Goal: Information Seeking & Learning: Learn about a topic

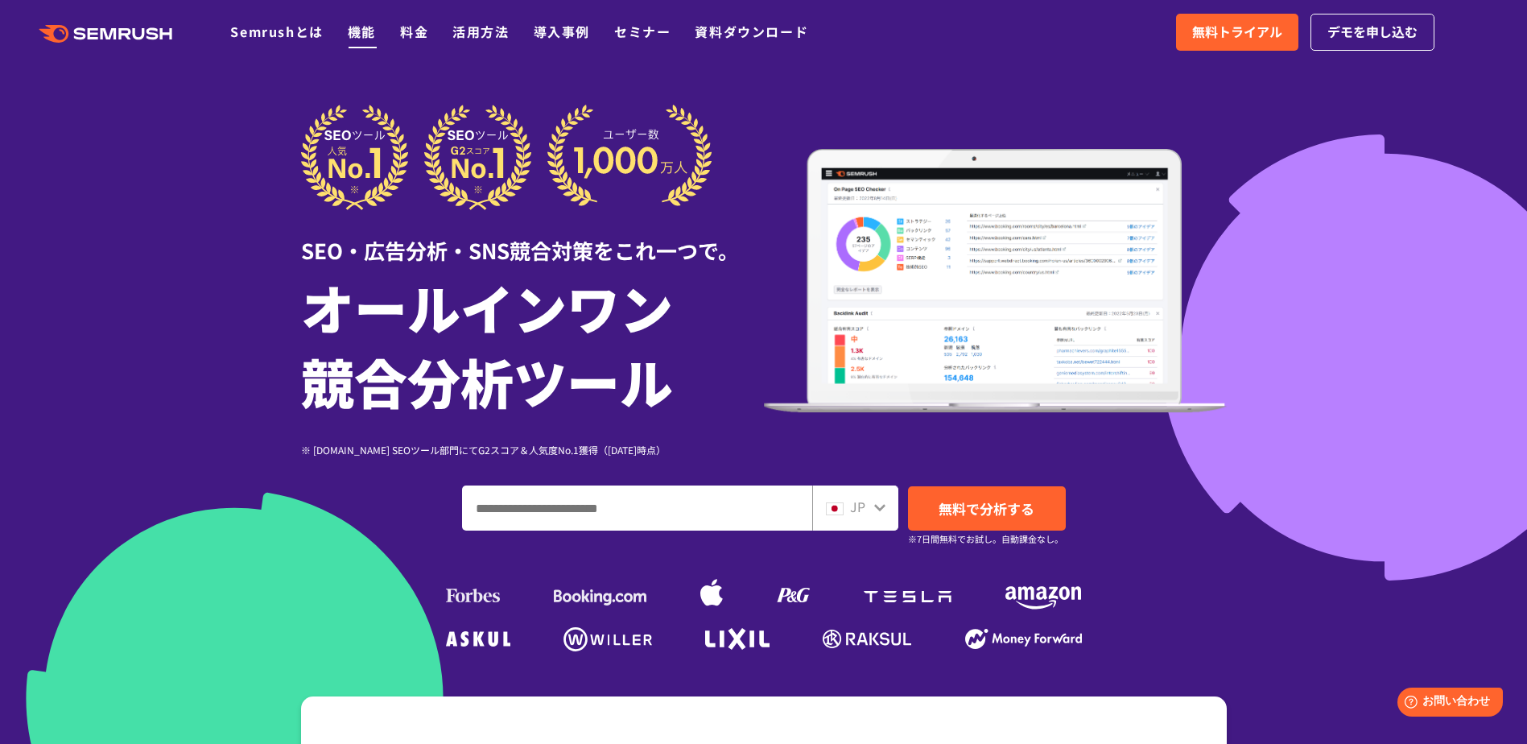
click at [357, 30] on link "機能" at bounding box center [362, 31] width 28 height 19
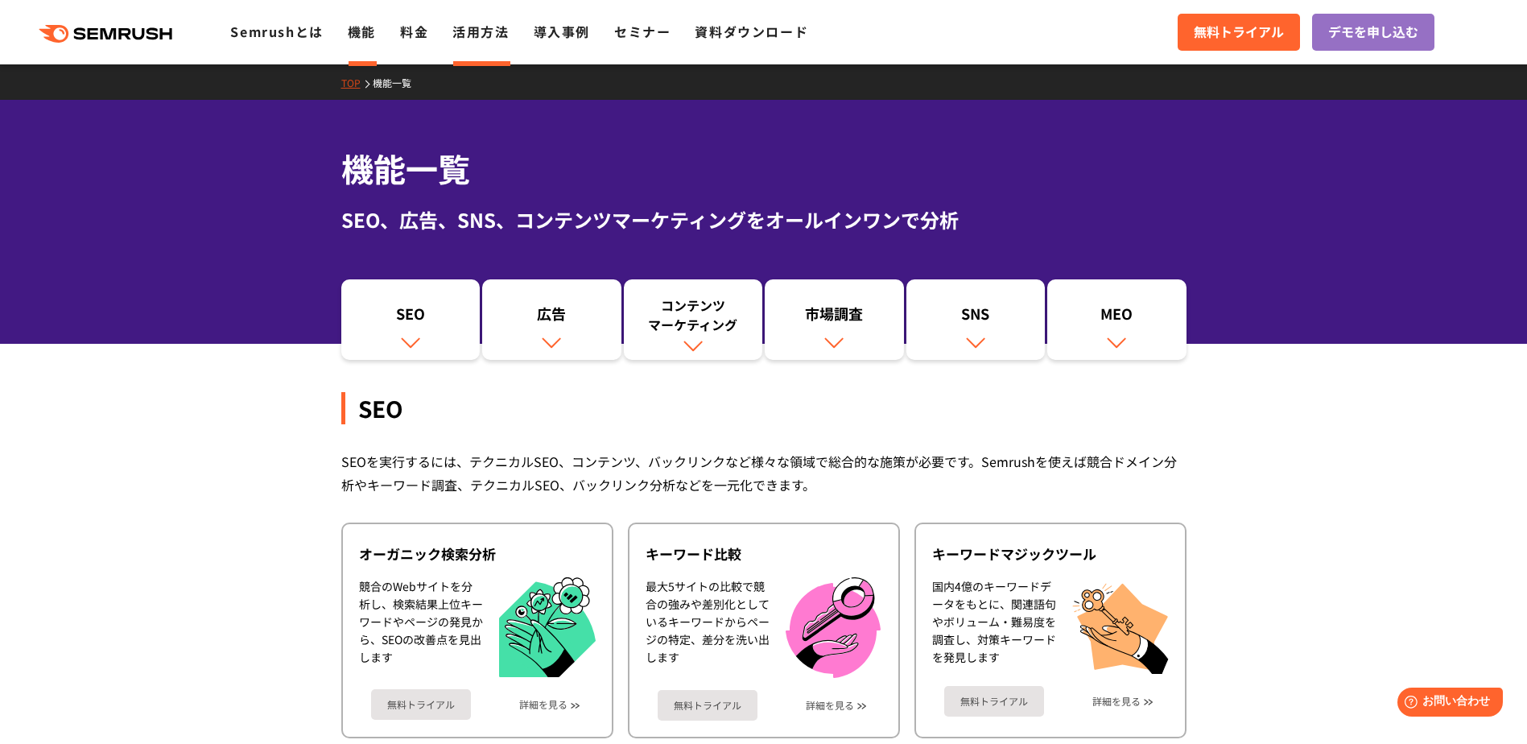
click at [475, 35] on link "活用方法" at bounding box center [480, 31] width 56 height 19
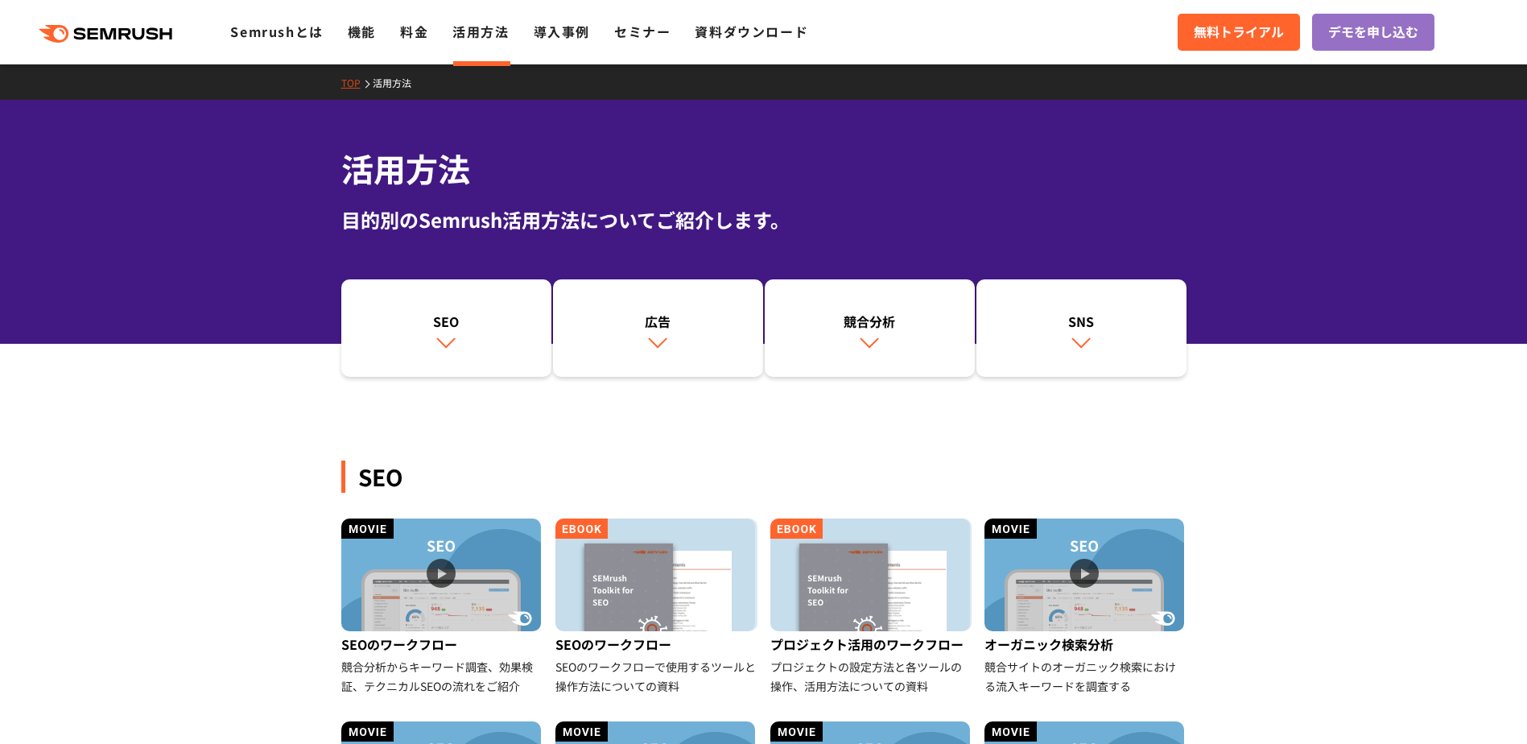
scroll to position [241, 0]
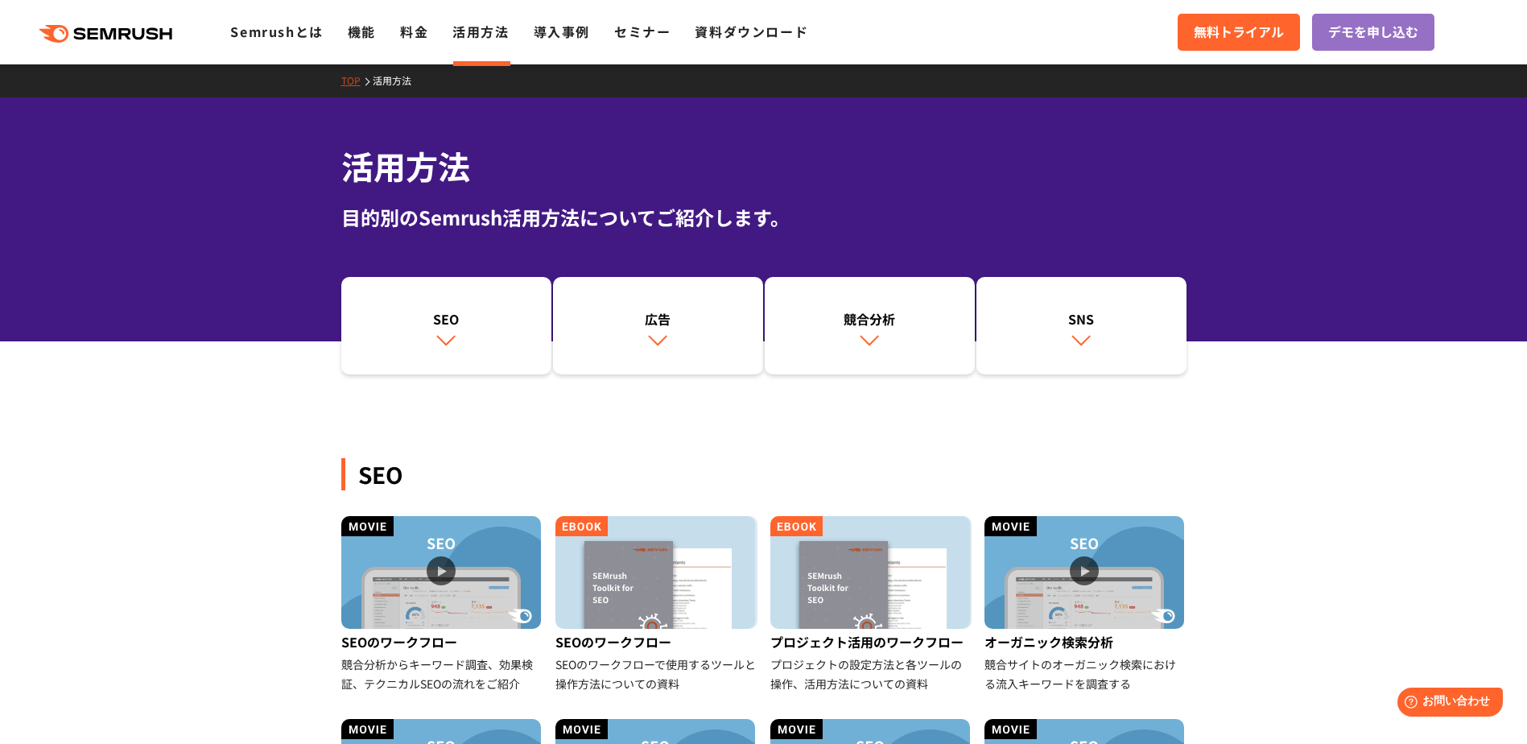
scroll to position [0, 0]
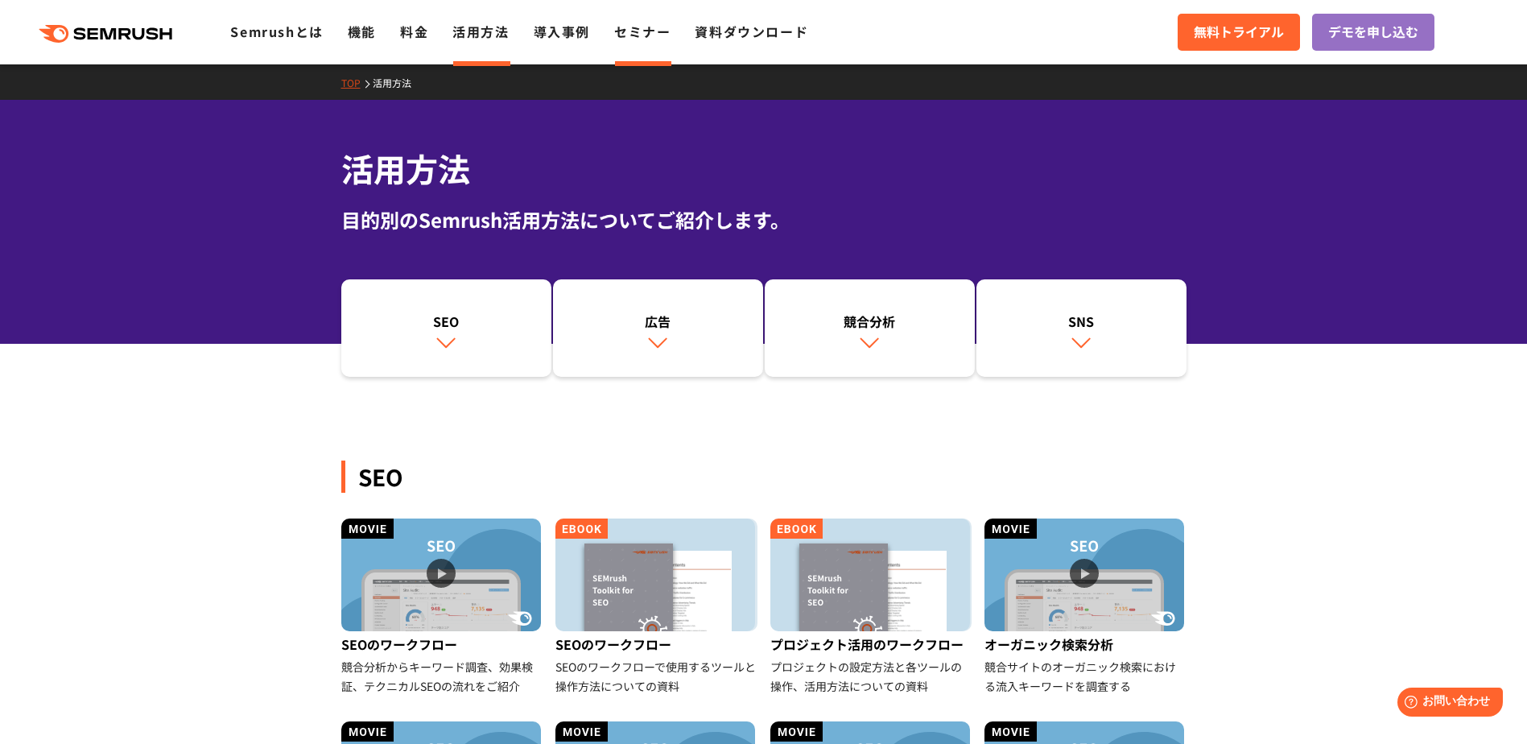
click at [647, 39] on link "セミナー" at bounding box center [642, 31] width 56 height 19
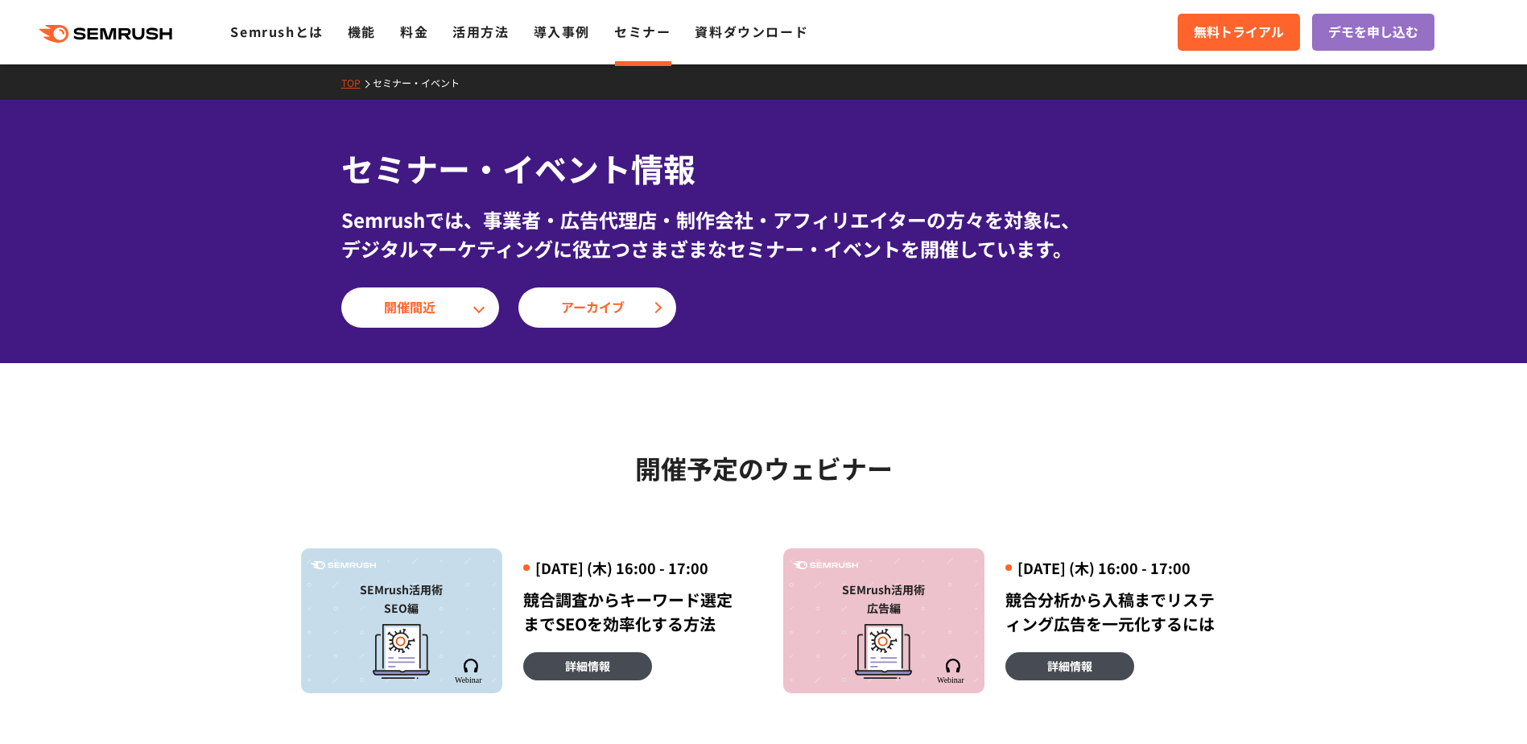
click at [559, 43] on div ".cls {fill: #FF642D;} .cls {fill: #FF642D;} Semrushとは 機能 料金 活用方法 導入事例 セミナー 資料ダウ…" at bounding box center [763, 32] width 1527 height 48
click at [572, 25] on link "導入事例" at bounding box center [562, 31] width 56 height 19
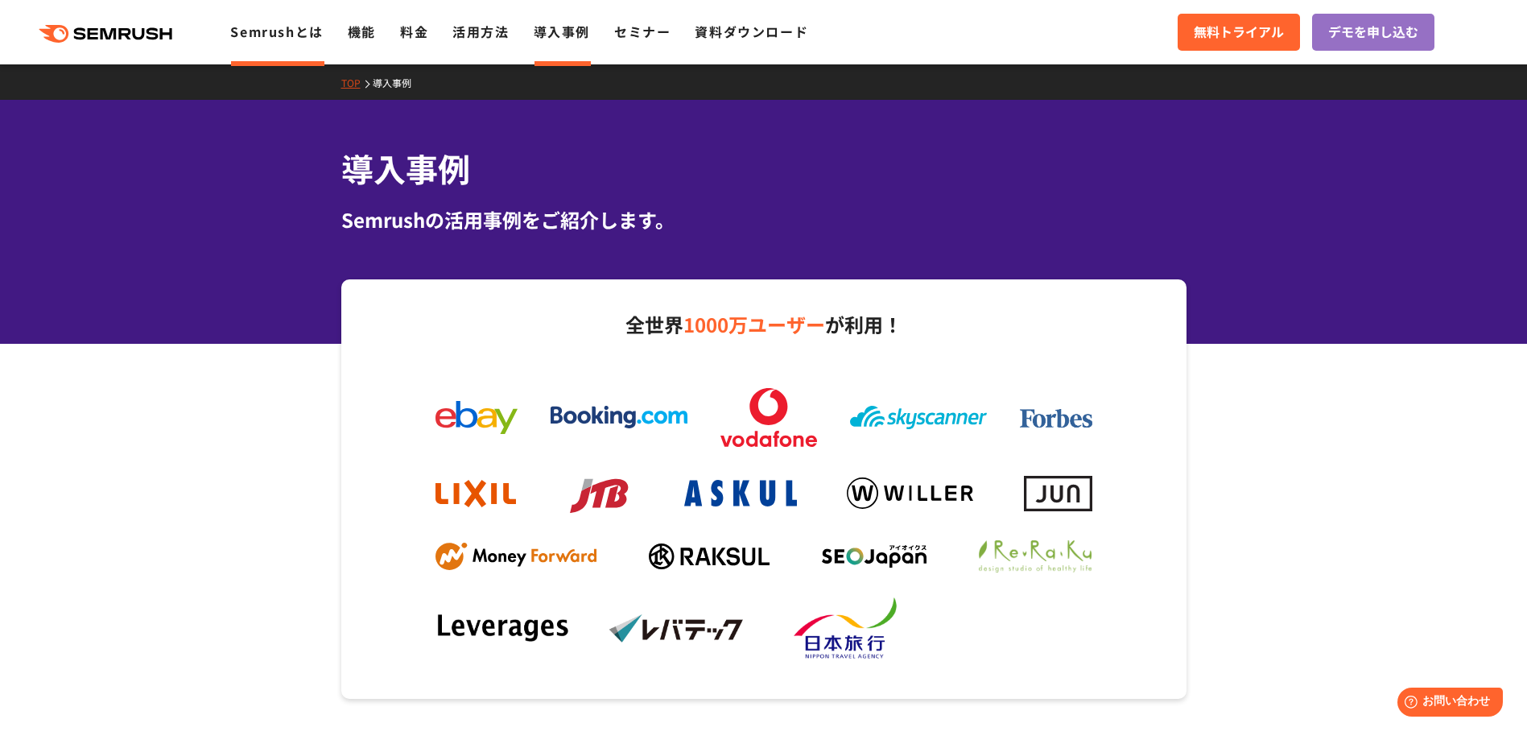
click at [286, 33] on link "Semrushとは" at bounding box center [276, 31] width 93 height 19
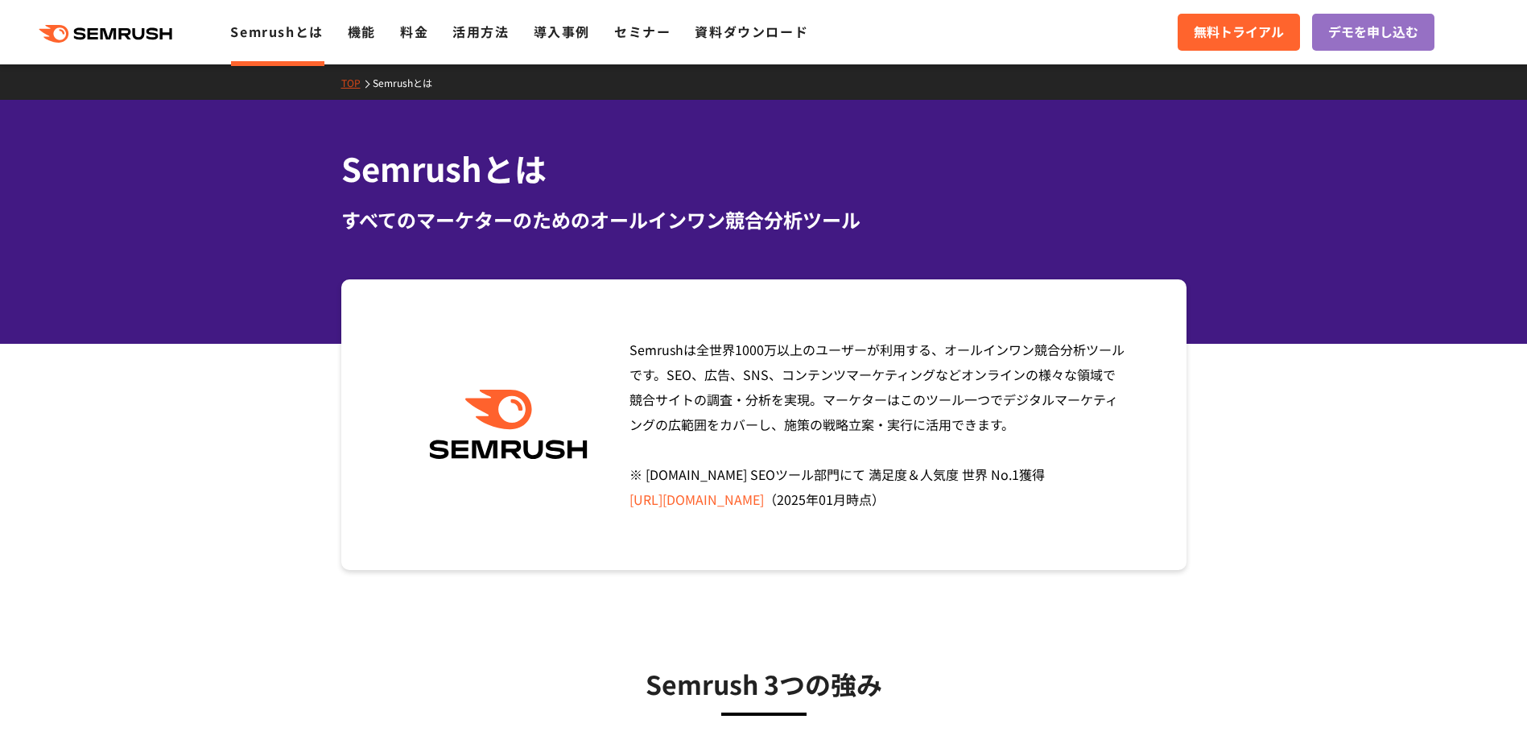
click at [281, 361] on section "Semrushは全世界[DATE]万以上のユーザーが利用する、オールインワン競合分析ツールです。SEO、広告、SNS、コンテンツマーケティングなどオンラインの…" at bounding box center [763, 424] width 1527 height 290
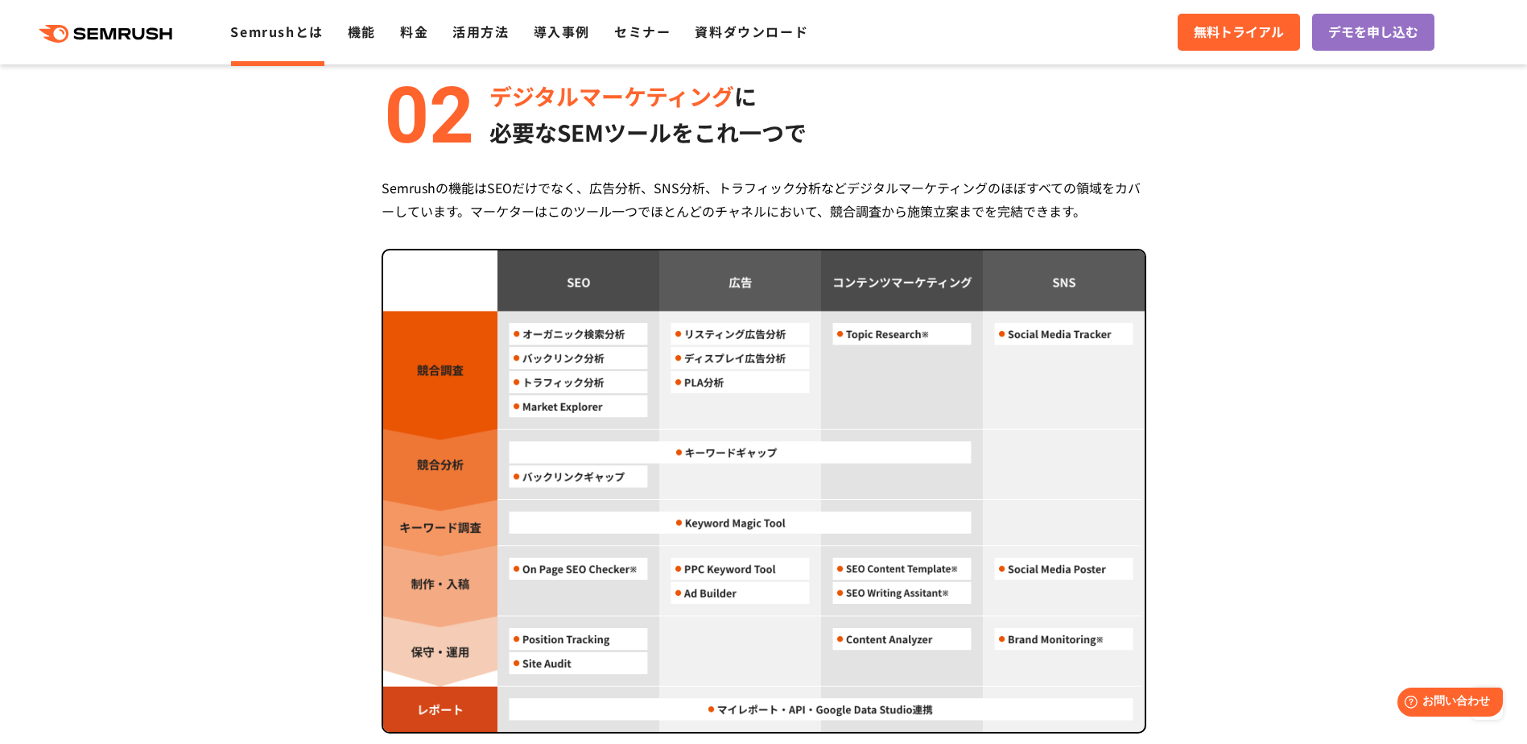
scroll to position [1304, 0]
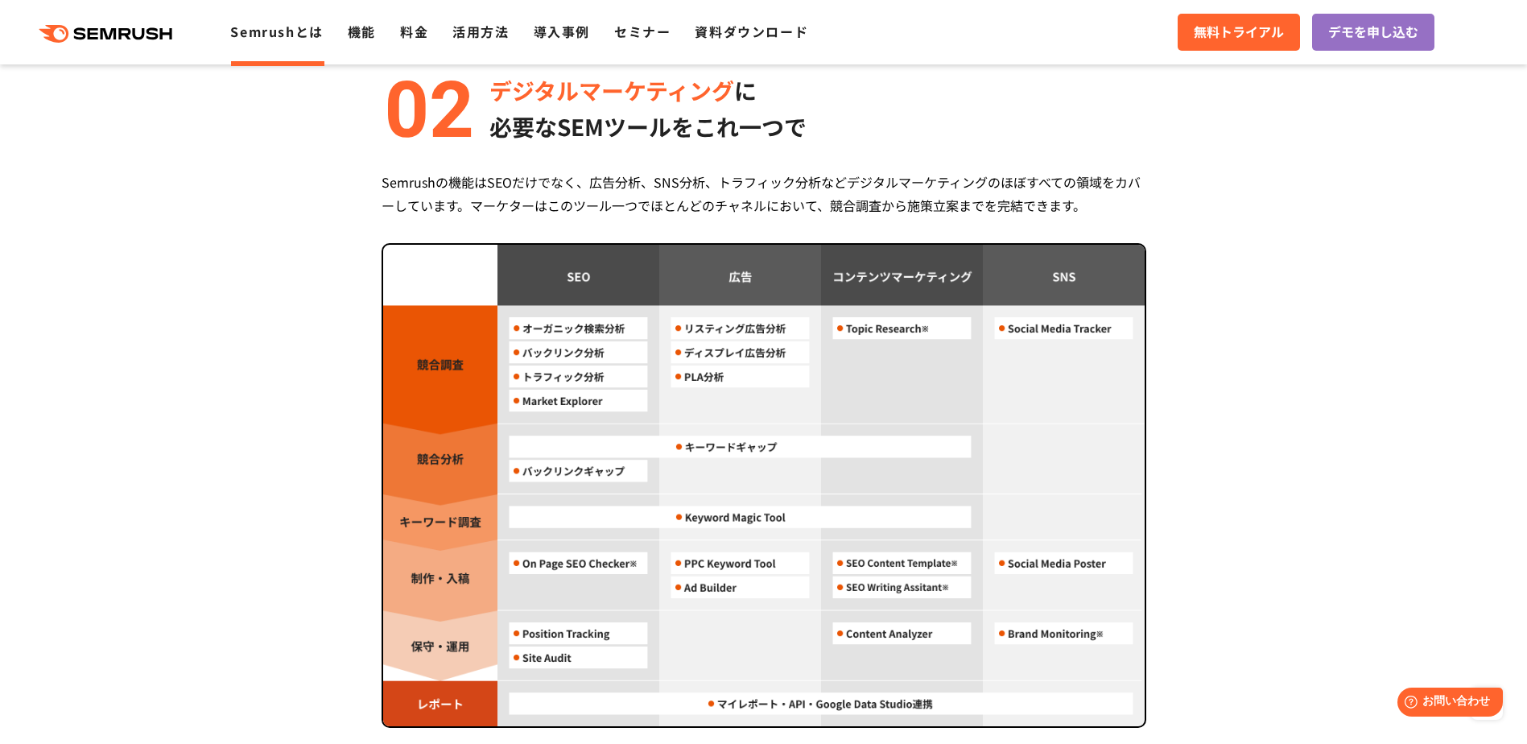
click at [1310, 534] on section "Semrush 3つの強み 圧倒的コストパフォーマンス 月額 $139.95 〜利用可能 (税込 $153.95) Semrushは月額$139.95(税込 …" at bounding box center [763, 327] width 1527 height 2032
drag, startPoint x: 89, startPoint y: 453, endPoint x: 121, endPoint y: 399, distance: 62.8
click at [89, 453] on section "Semrush 3つの強み 圧倒的コストパフォーマンス 月額 $139.95 〜利用可能 (税込 $153.95) Semrushは月額$139.95(税込 …" at bounding box center [763, 327] width 1527 height 2032
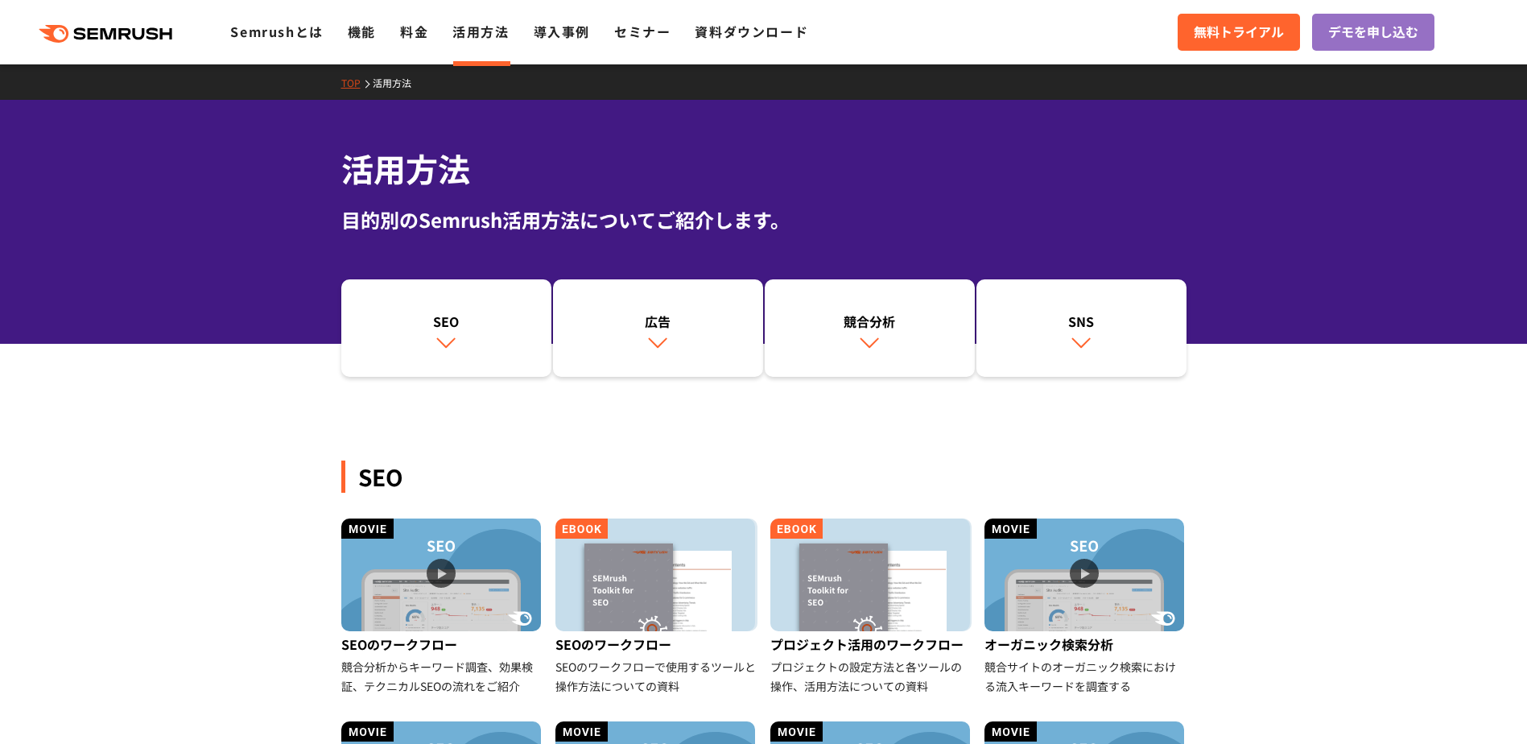
click at [213, 306] on div "SEO 広告 競合分析 SNS" at bounding box center [763, 328] width 1527 height 98
click at [1132, 343] on link "SNS" at bounding box center [1081, 328] width 210 height 98
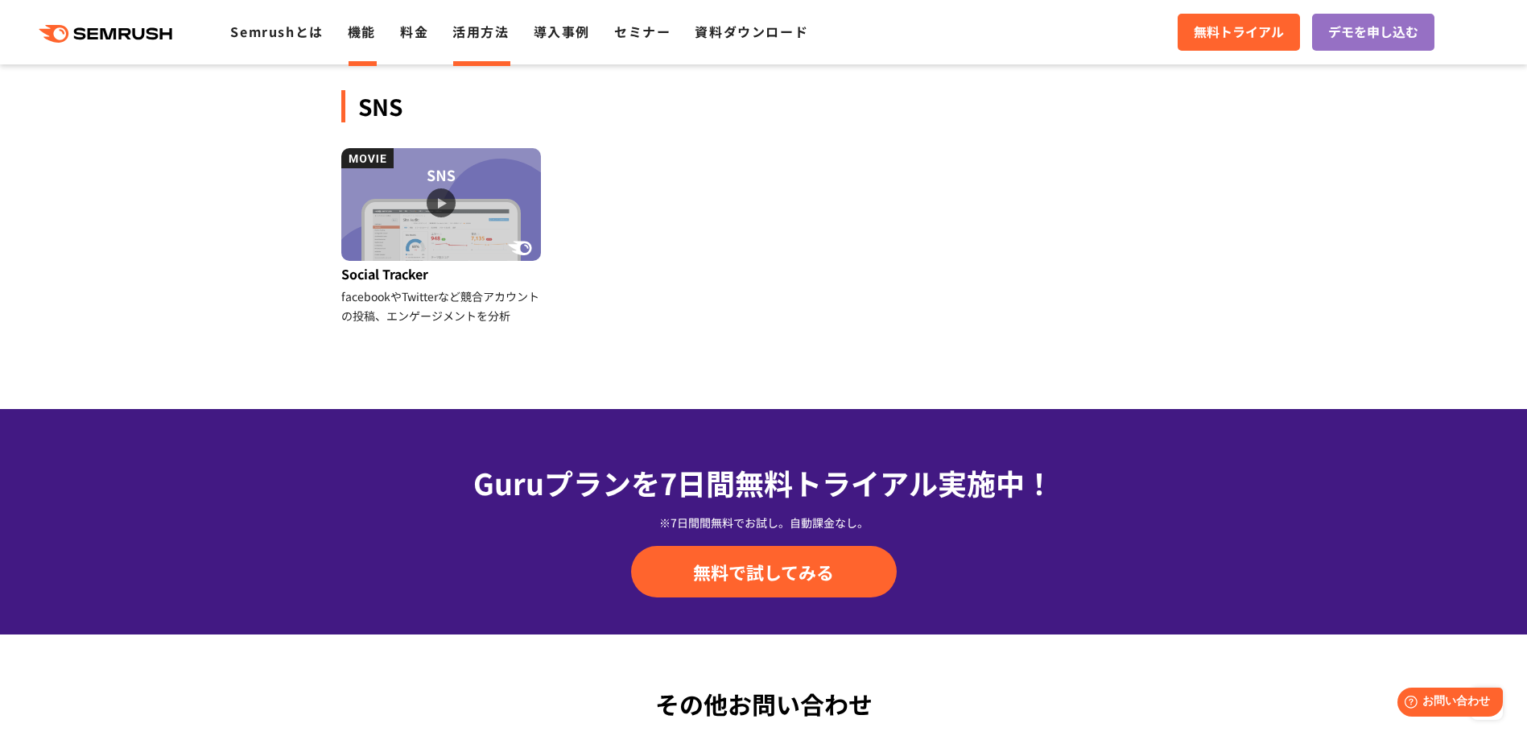
click at [366, 37] on link "機能" at bounding box center [362, 31] width 28 height 19
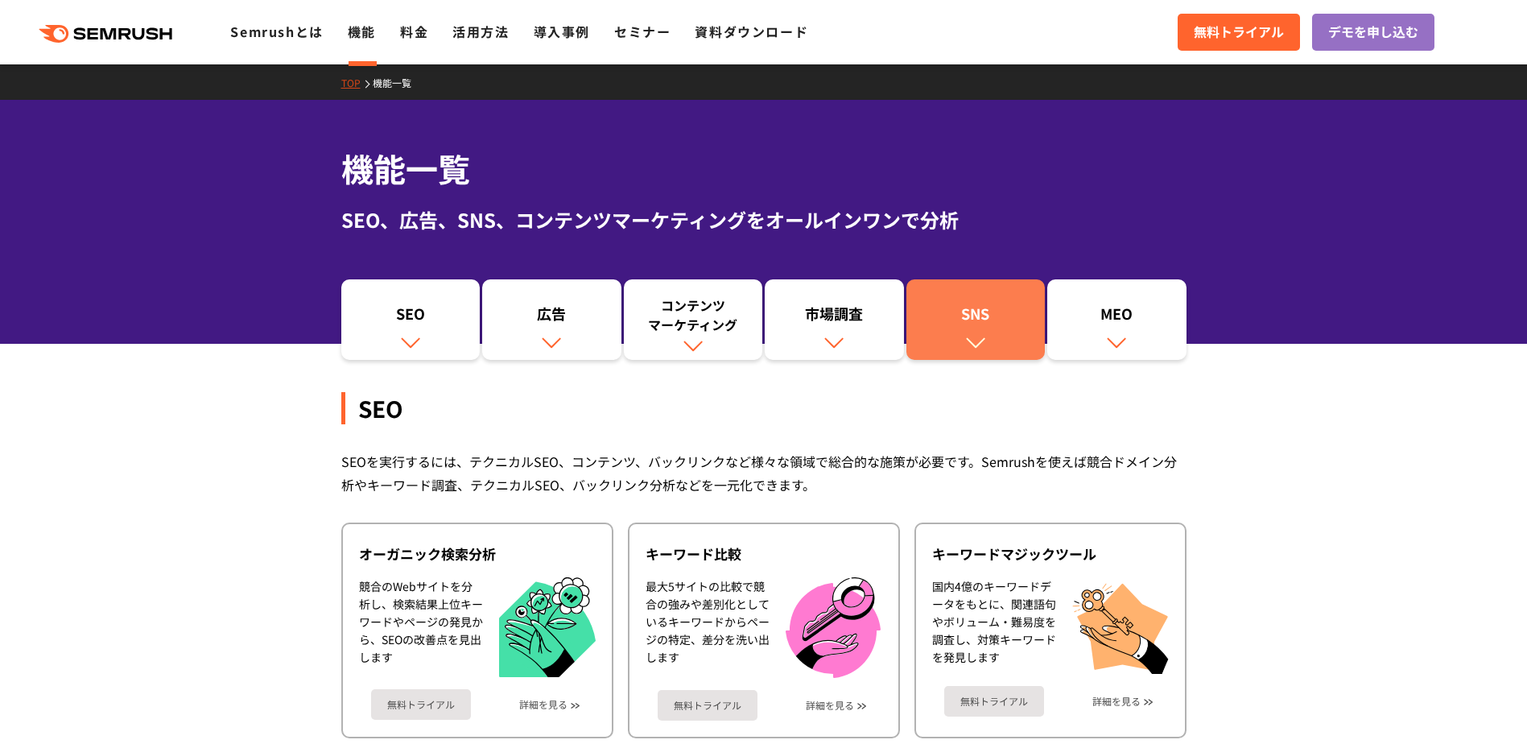
click at [928, 324] on div "SNS" at bounding box center [975, 316] width 123 height 27
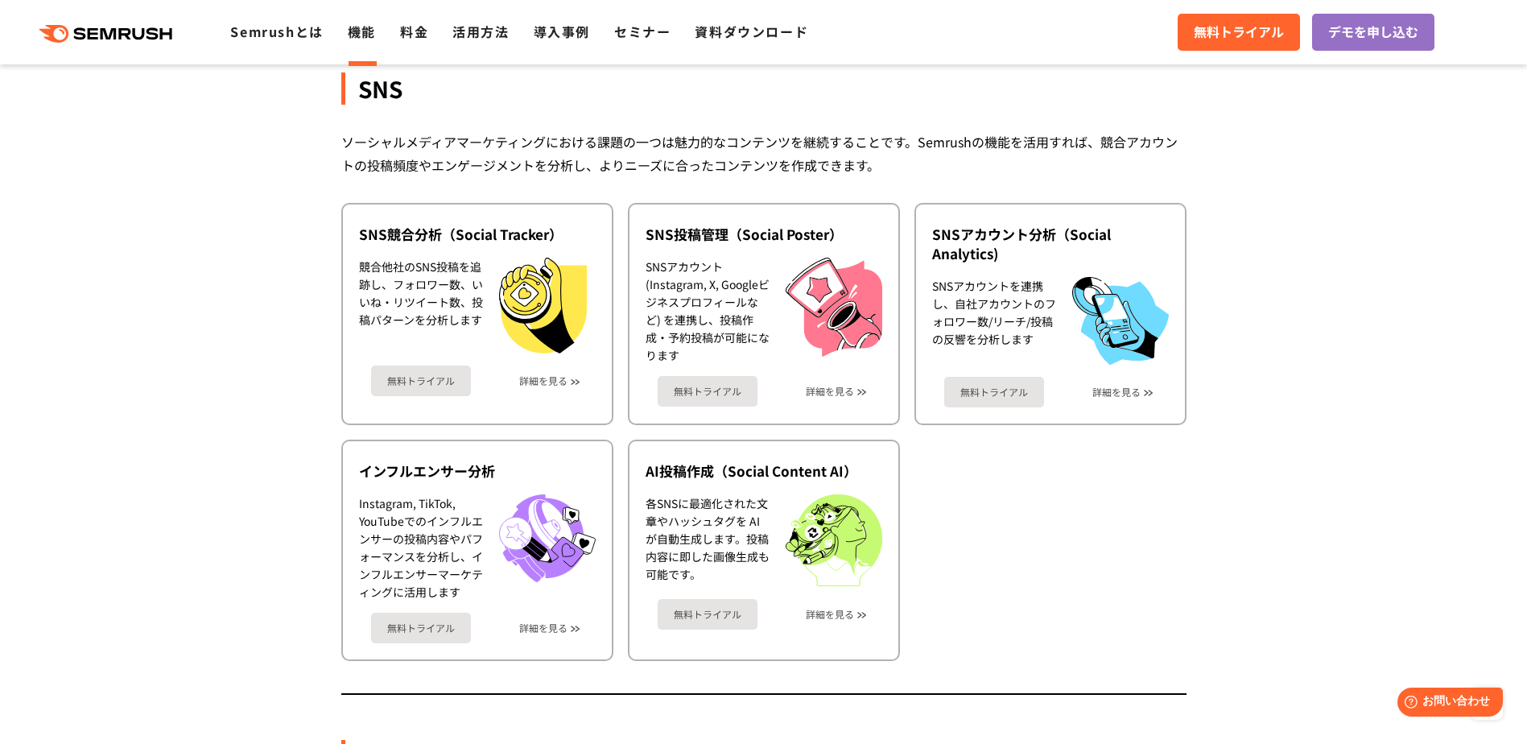
click at [567, 381] on link "詳細を見る" at bounding box center [543, 380] width 48 height 11
